Goal: Find specific page/section: Find specific page/section

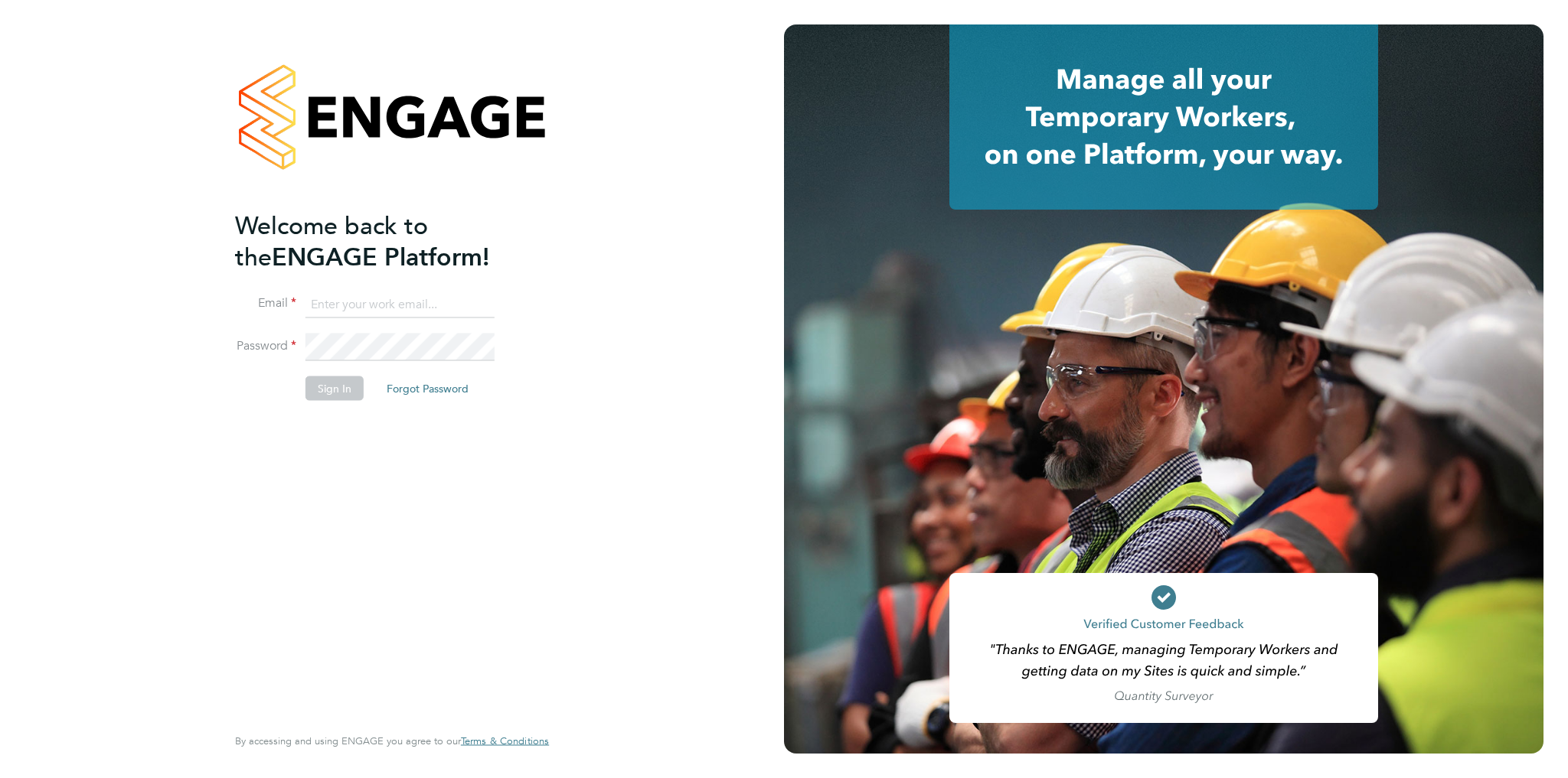
type input "amelia.tuffen@randstadcpe.com"
click at [340, 392] on button "Sign In" at bounding box center [334, 387] width 58 height 24
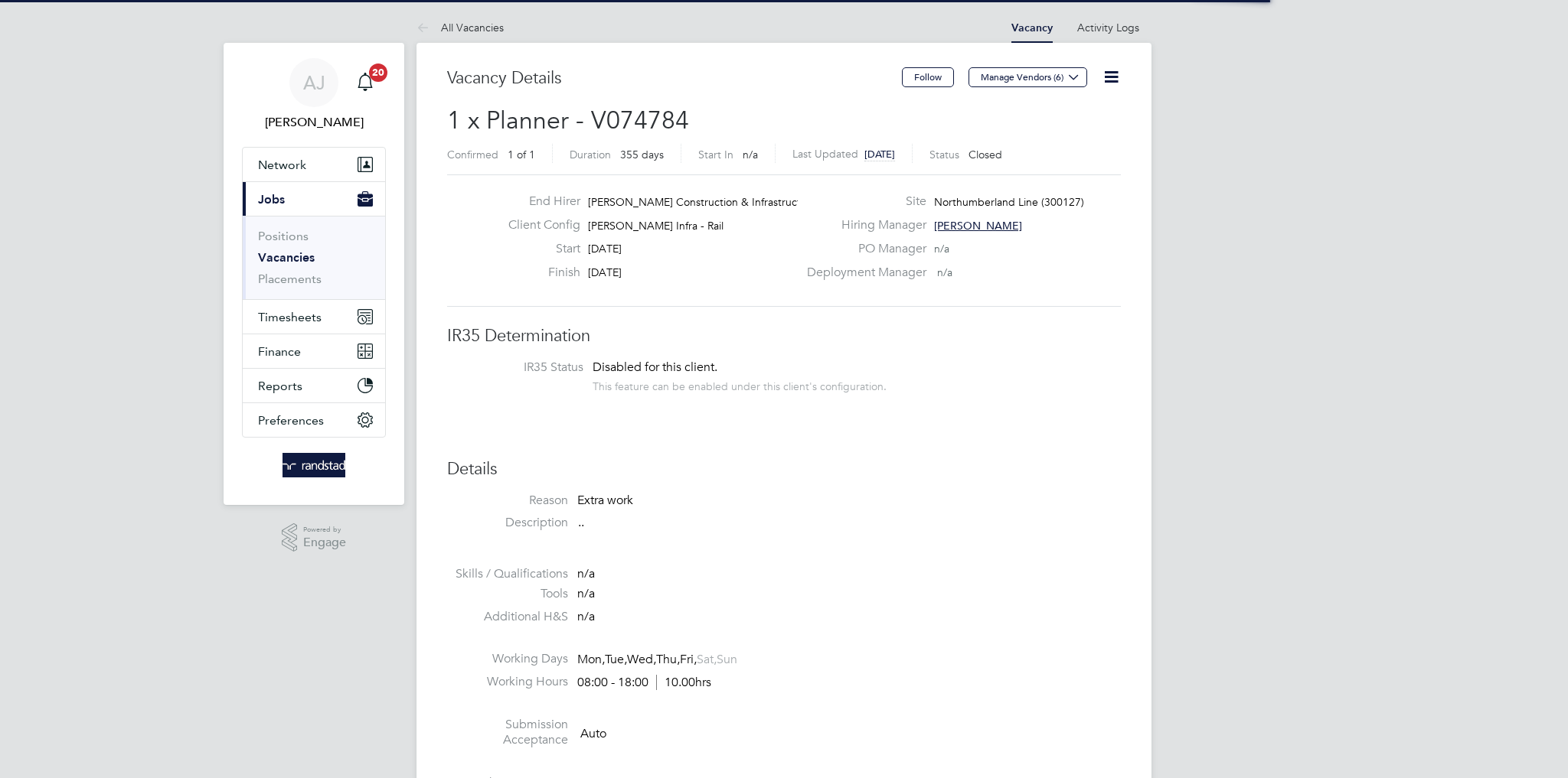
scroll to position [45, 107]
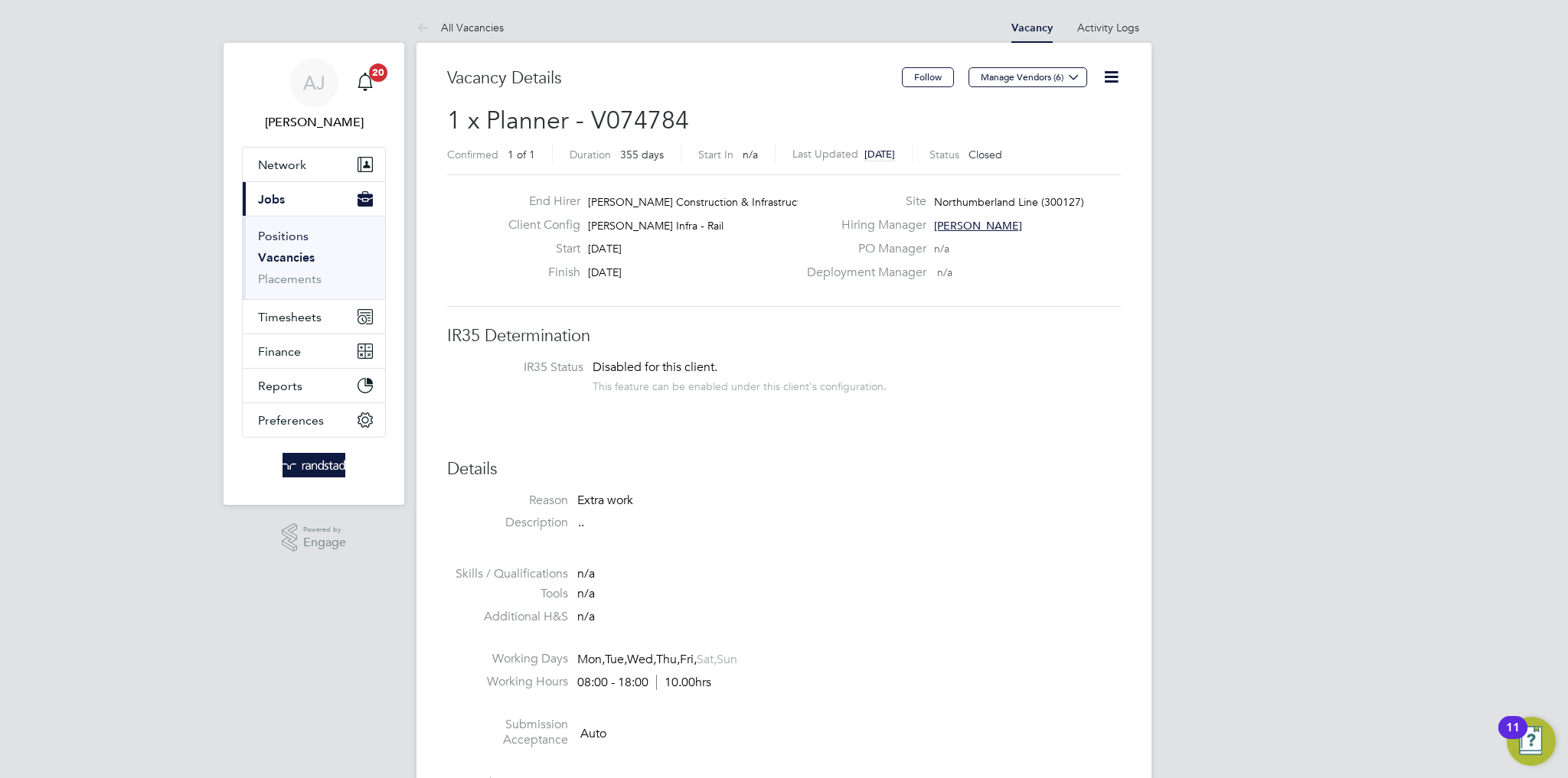
click at [297, 237] on link "Positions" at bounding box center [283, 236] width 50 height 14
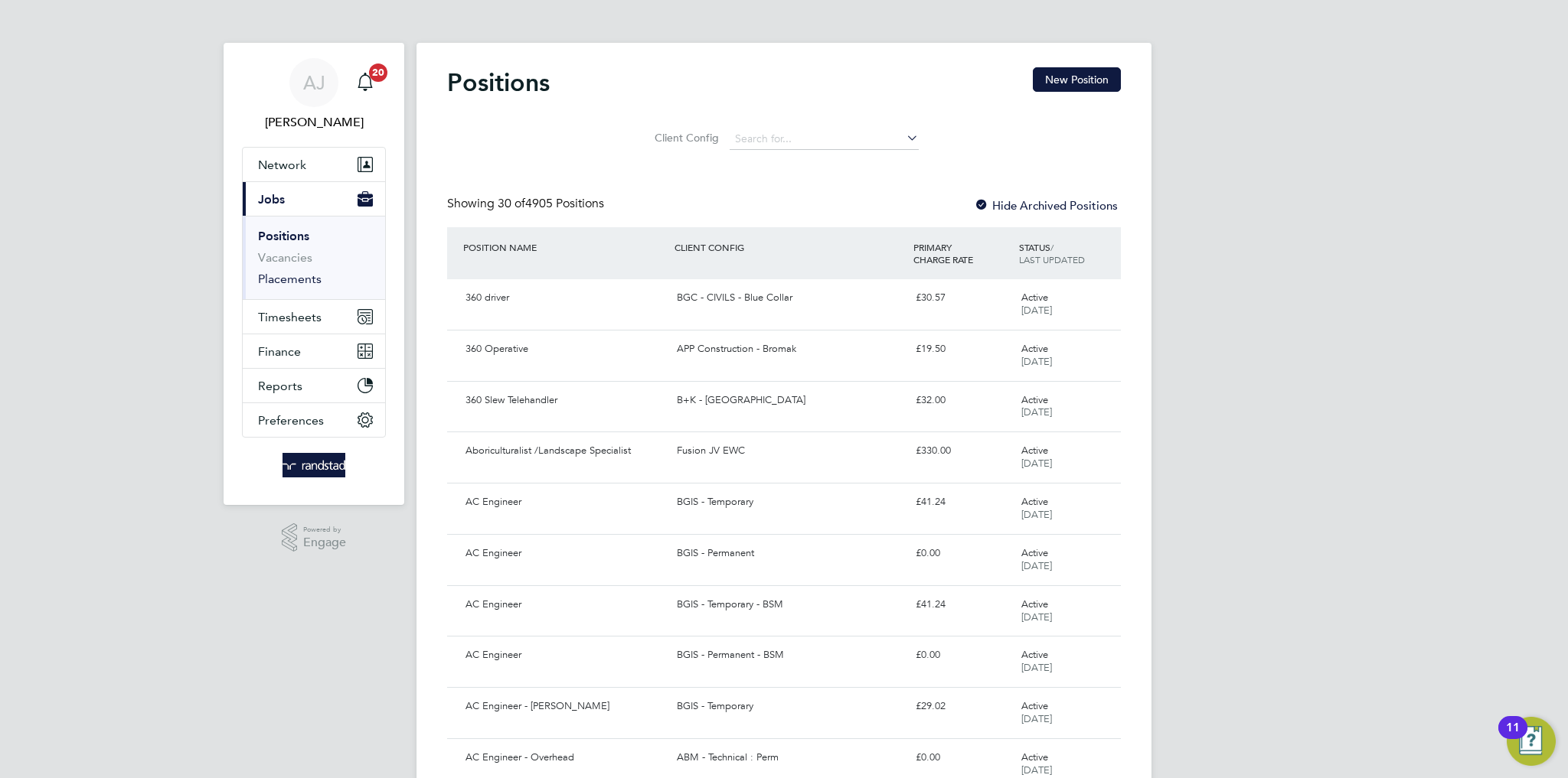
click at [307, 277] on link "Placements" at bounding box center [290, 278] width 64 height 14
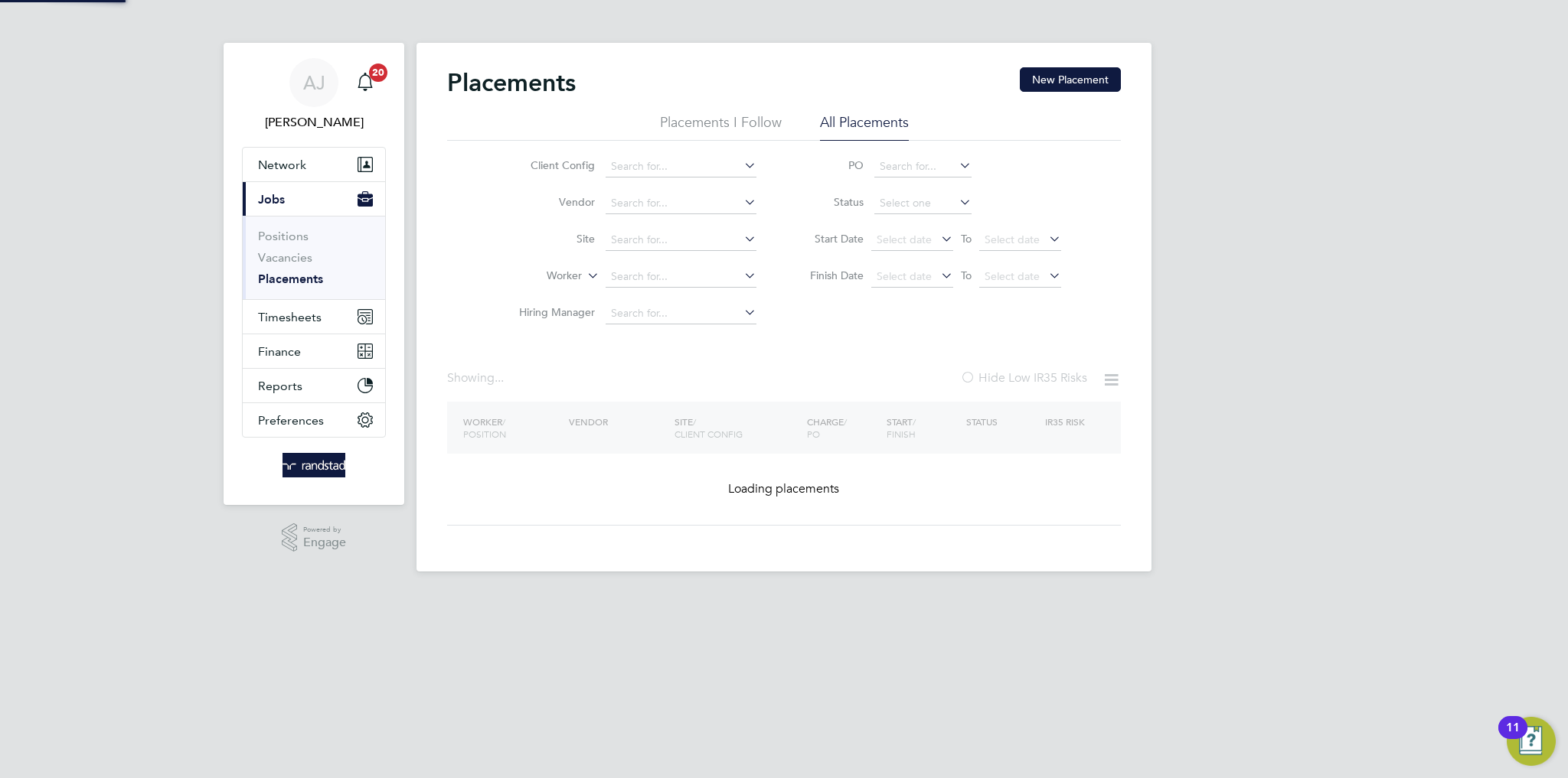
click at [653, 231] on input at bounding box center [681, 240] width 151 height 21
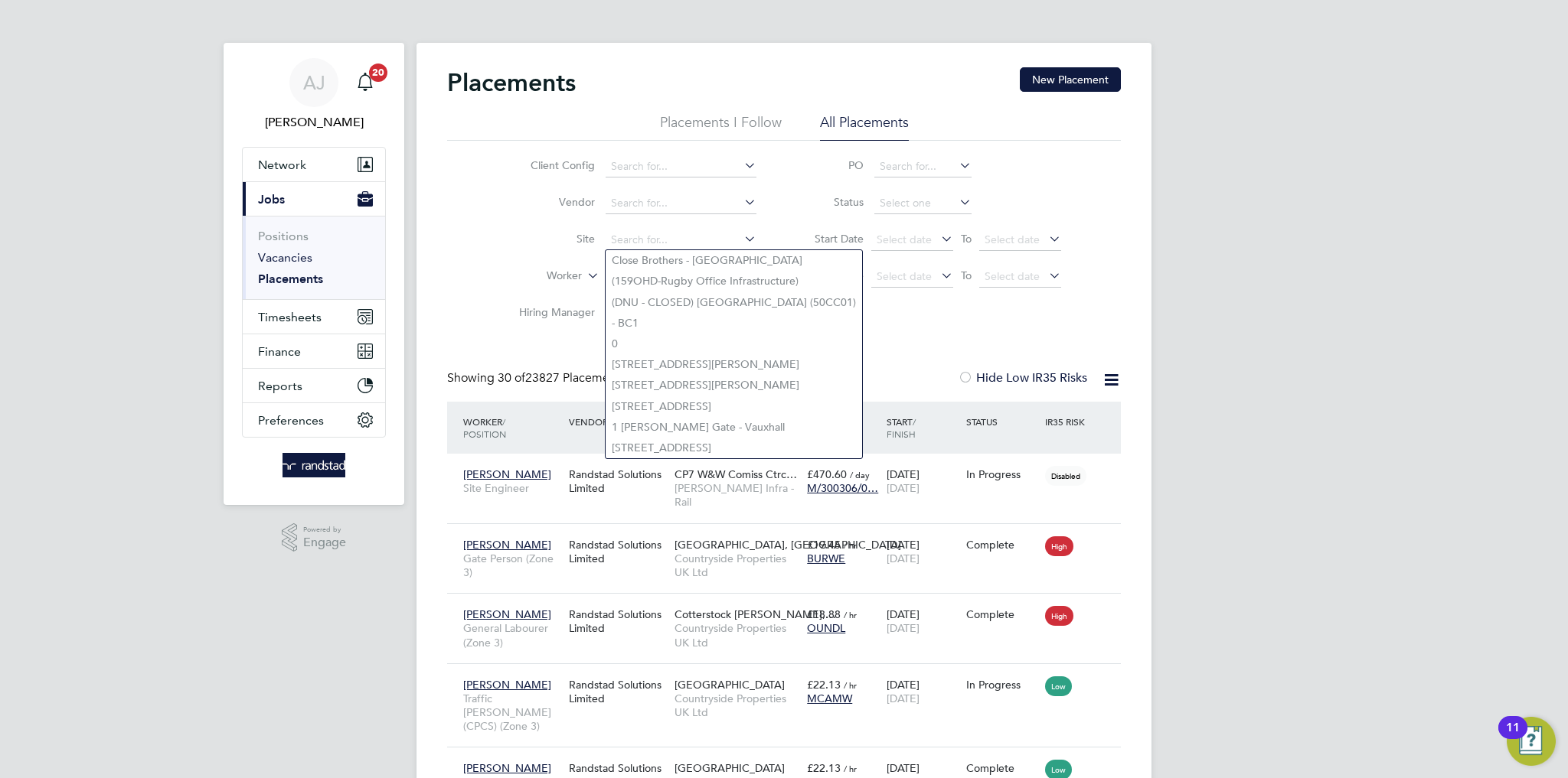
click at [282, 259] on link "Vacancies" at bounding box center [285, 257] width 54 height 14
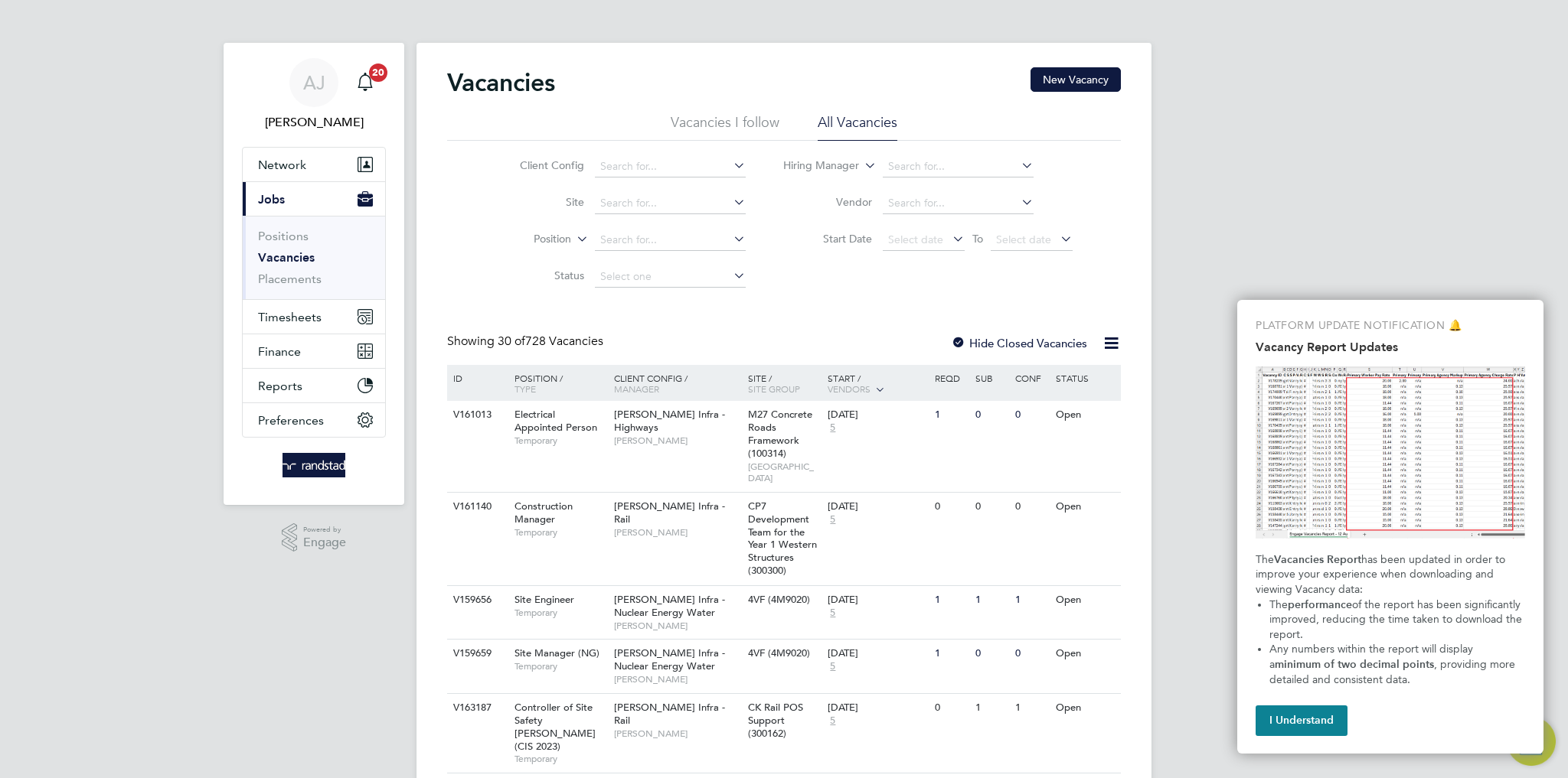
click at [614, 222] on li "Position" at bounding box center [620, 241] width 288 height 37
click at [621, 239] on input at bounding box center [670, 240] width 151 height 21
type input "N"
drag, startPoint x: 622, startPoint y: 195, endPoint x: 625, endPoint y: 189, distance: 6.7
click at [623, 192] on li "Site" at bounding box center [620, 203] width 288 height 37
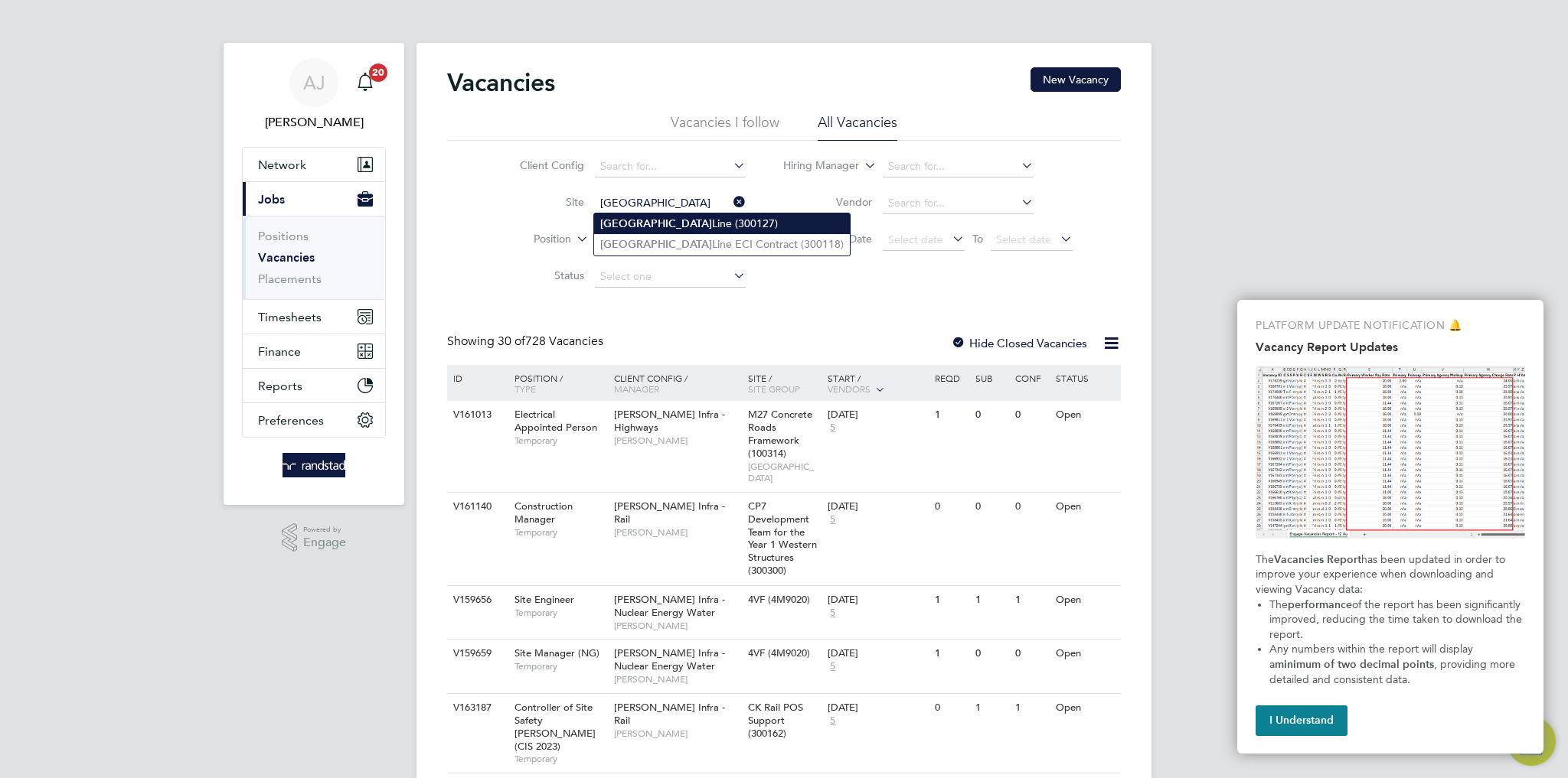
type input "Northumberland Line (300127)"
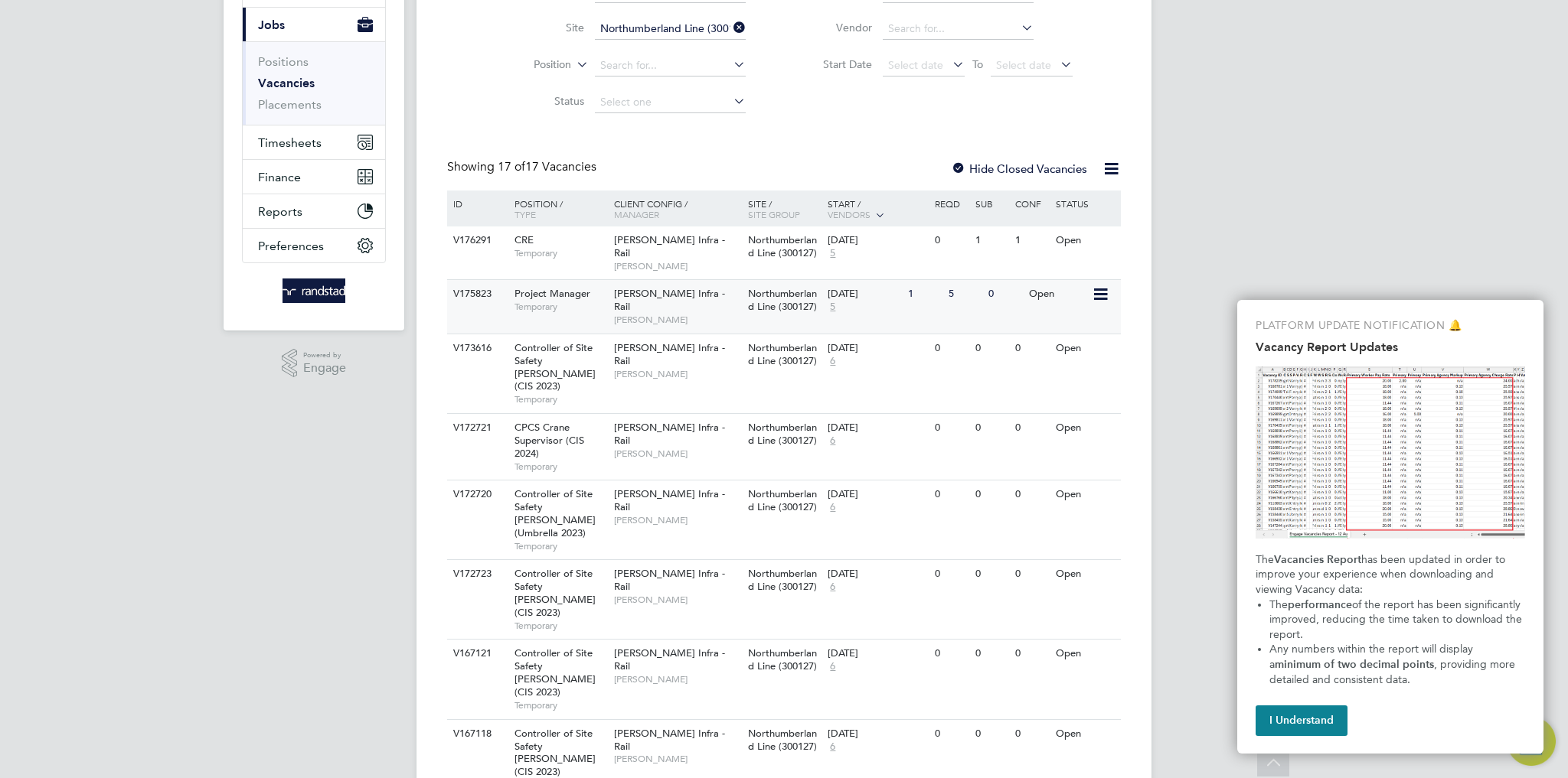
click at [886, 289] on div "[DATE] 5" at bounding box center [863, 300] width 80 height 41
